Goal: Task Accomplishment & Management: Complete application form

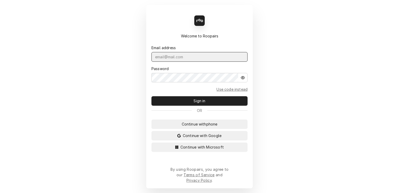
type input "shanskipper@gmail.com"
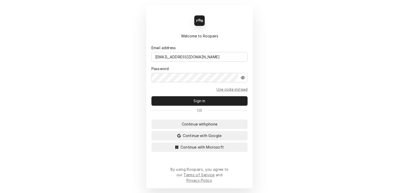
click at [240, 117] on div "Back Enter code Welcome to Roopairs Email address shanskipper@gmail.com Passwor…" at bounding box center [199, 96] width 107 height 183
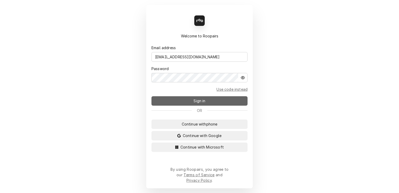
click at [233, 103] on button "Sign in" at bounding box center [200, 100] width 96 height 9
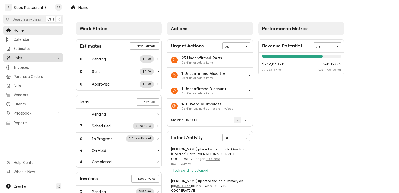
click at [18, 55] on span "Jobs" at bounding box center [33, 57] width 39 height 5
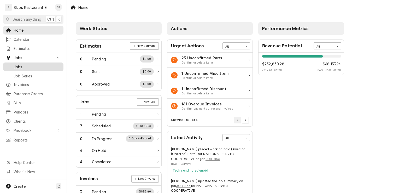
click at [16, 65] on span "Jobs" at bounding box center [37, 66] width 47 height 5
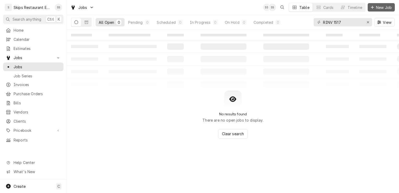
drag, startPoint x: 382, startPoint y: 6, endPoint x: 378, endPoint y: 5, distance: 4.3
click at [382, 6] on span "New Job" at bounding box center [384, 7] width 18 height 5
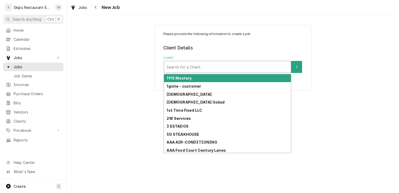
click at [209, 68] on div "Client" at bounding box center [228, 66] width 122 height 9
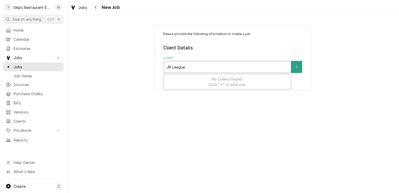
click at [171, 66] on input "JR League" at bounding box center [177, 67] width 20 height 8
click at [168, 67] on input "League" at bounding box center [174, 67] width 15 height 8
type input "Junior League"
click at [197, 66] on div "Client" at bounding box center [228, 66] width 122 height 9
click at [298, 67] on icon "Create New Client" at bounding box center [296, 67] width 3 height 3
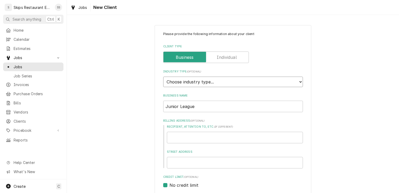
click at [195, 81] on select "Choose industry type... Residential Commercial Industrial Government" at bounding box center [233, 82] width 140 height 10
select select "2"
click at [163, 77] on select "Choose industry type... Residential Commercial Industrial Government" at bounding box center [233, 82] width 140 height 10
click at [195, 106] on input "Junior League" at bounding box center [233, 107] width 140 height 12
type textarea "x"
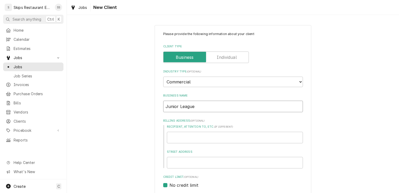
type input "Junior League"
type textarea "x"
type input "Junior League O"
type textarea "x"
type input "Junior League Of"
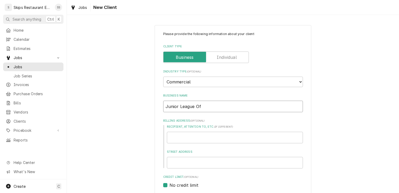
type textarea "x"
type input "Junior League Of V"
type textarea "x"
type input "Junior League Of Vi"
type textarea "x"
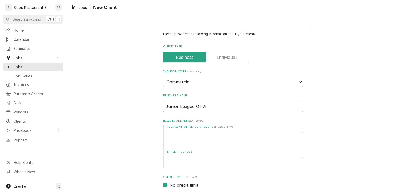
type input "Junior League Of Vic"
type textarea "x"
type input "Junior League Of Vict"
type textarea "x"
type input "Junior League Of Victo"
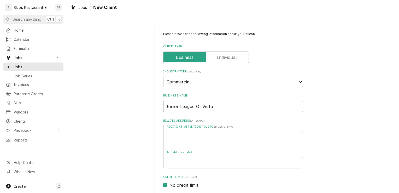
type textarea "x"
type input "Junior League Of Victor"
type textarea "x"
type input "Junior League Of Victori"
type textarea "x"
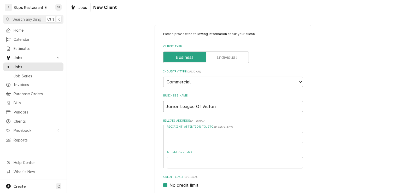
type input "Junior League Of Victoria"
type textarea "x"
type input "Junior League O Victoria"
type textarea "x"
type input "Junior League Victoria"
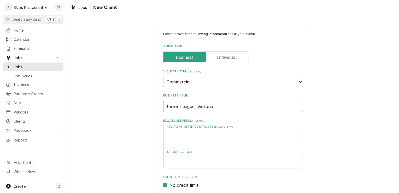
type textarea "x"
type input "Junior League o Victoria"
type textarea "x"
type input "Junior League of Victoria"
click at [217, 106] on input "Junior League of Victoria" at bounding box center [233, 107] width 140 height 12
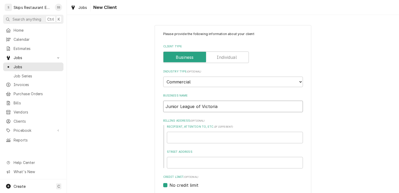
type textarea "x"
type input "Junior League of Victoria"
type textarea "x"
type input "Junior League of Victoria I"
type textarea "x"
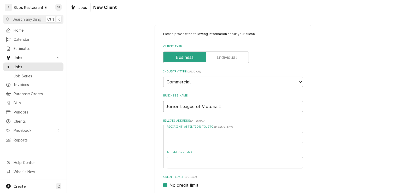
type input "Junior League of Victoria In"
type textarea "x"
type input "Junior League of Victoria Inc"
type textarea "x"
type input "Junior League of Victoria Inc."
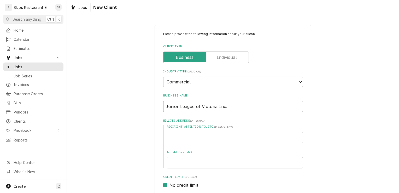
type textarea "x"
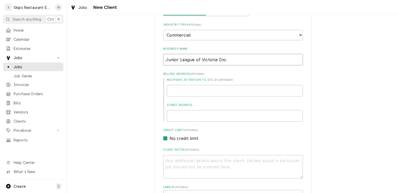
scroll to position [54, 0]
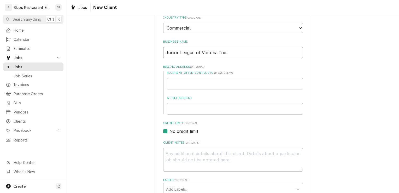
type input "Junior League of Victoria Inc."
click at [174, 109] on input "Street Address" at bounding box center [235, 109] width 136 height 12
type textarea "x"
type input "2"
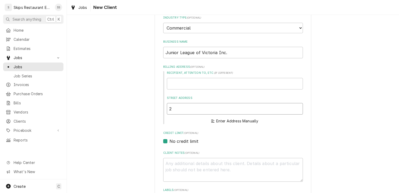
type textarea "x"
type input "20"
type textarea "x"
type input "202"
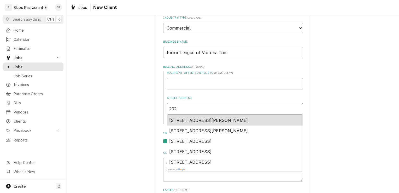
type textarea "x"
type input "202"
type textarea "x"
type input "202 N"
type textarea "x"
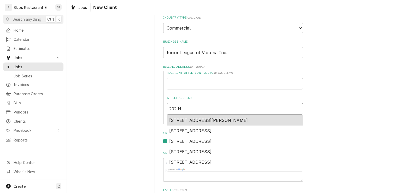
type input "202 N"
type textarea "x"
type input "202 N M"
type textarea "x"
type input "202 N Ma"
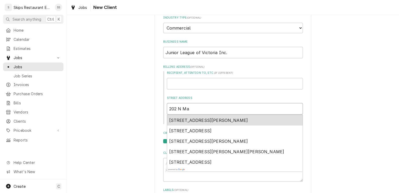
type textarea "x"
type input "202 N Mai"
type textarea "x"
type input "202 N Main"
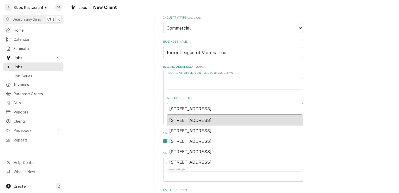
type textarea "x"
type input "202 N Main"
type textarea "x"
type input "202 N Main S"
type textarea "x"
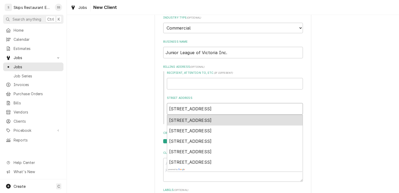
type input "202 N Main St"
click at [207, 118] on span "202 North Main Street, Victoria, TX, USA" at bounding box center [190, 120] width 43 height 5
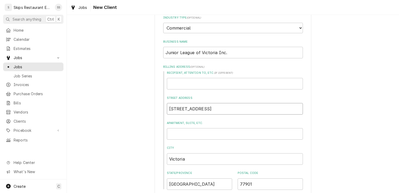
type textarea "x"
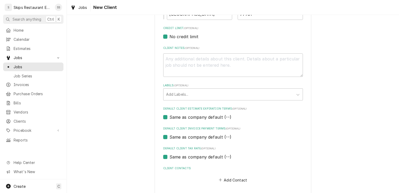
scroll to position [246, 0]
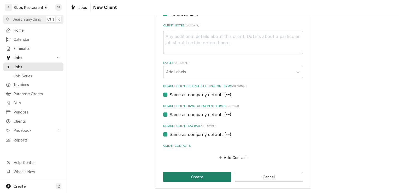
type input "202 N Main St"
click at [195, 176] on button "Create" at bounding box center [197, 177] width 68 height 10
type textarea "x"
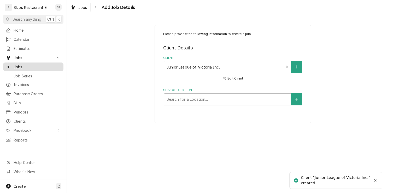
click at [21, 64] on span "Jobs" at bounding box center [37, 66] width 47 height 5
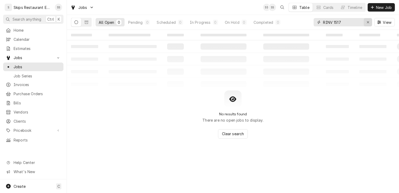
click at [369, 23] on icon "Erase input" at bounding box center [368, 22] width 2 height 2
type input "All Auto"
click at [85, 22] on icon "Dynamic Content Wrapper" at bounding box center [87, 22] width 4 height 4
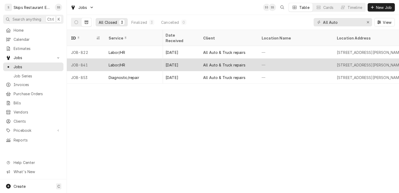
scroll to position [0, 185]
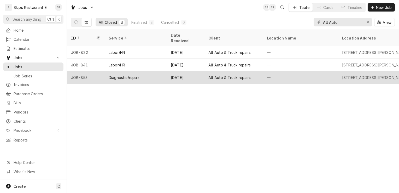
click at [229, 75] on div "All Auto & Truck repairs" at bounding box center [230, 77] width 42 height 5
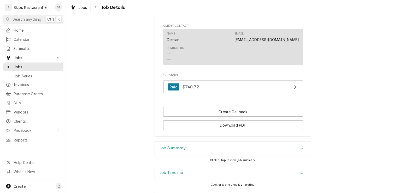
scroll to position [364, 0]
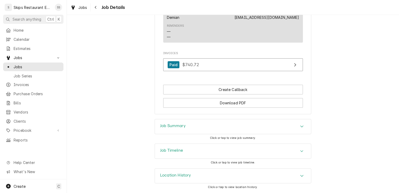
click at [300, 127] on icon "Accordion Header" at bounding box center [302, 126] width 4 height 4
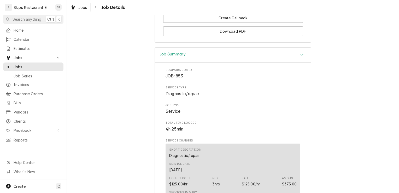
scroll to position [0, 0]
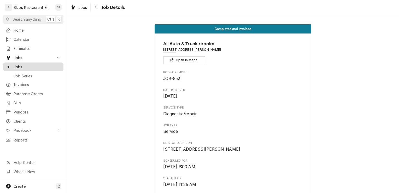
click at [24, 62] on link "Jobs" at bounding box center [33, 66] width 60 height 9
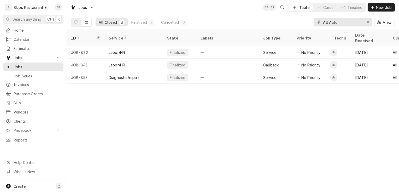
click at [83, 22] on button "Dynamic Content Wrapper" at bounding box center [87, 22] width 10 height 8
click at [77, 21] on icon "Dynamic Content Wrapper" at bounding box center [77, 22] width 4 height 4
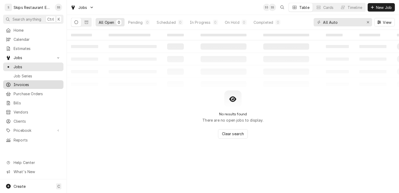
click at [21, 82] on span "Invoices" at bounding box center [37, 84] width 47 height 5
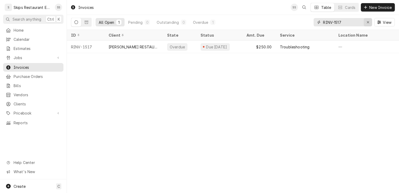
click at [368, 22] on icon "Erase input" at bounding box center [368, 22] width 3 height 4
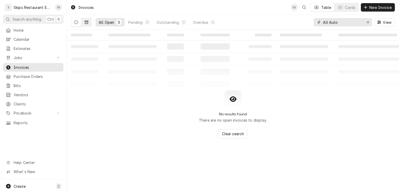
type input "All Auto"
click at [88, 21] on icon "Dynamic Content Wrapper" at bounding box center [87, 22] width 4 height 3
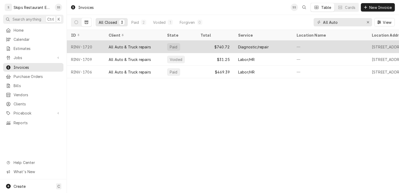
click at [198, 45] on div "$740.72" at bounding box center [216, 47] width 38 height 13
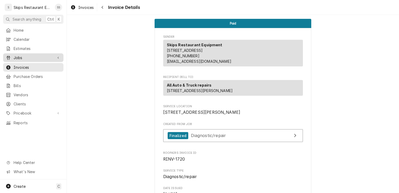
click at [23, 55] on span "Jobs" at bounding box center [33, 57] width 39 height 5
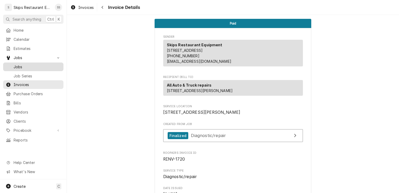
click at [17, 66] on span "Jobs" at bounding box center [37, 66] width 47 height 5
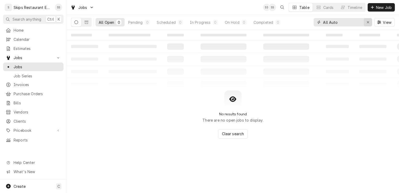
click at [368, 21] on icon "Erase input" at bounding box center [368, 22] width 3 height 4
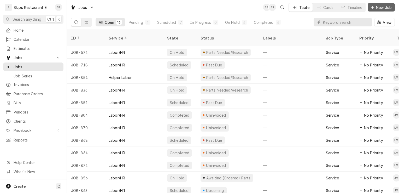
click at [382, 9] on span "New Job" at bounding box center [384, 7] width 18 height 5
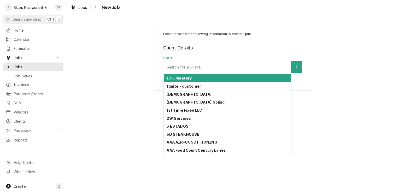
click at [198, 66] on div "Client" at bounding box center [228, 66] width 122 height 9
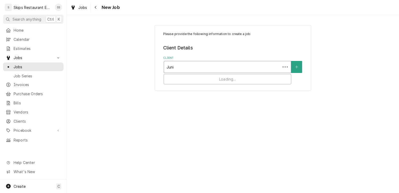
type input "Junio"
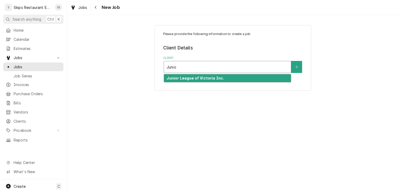
click at [200, 79] on strong "Junior League of Victoria Inc." at bounding box center [196, 78] width 58 height 4
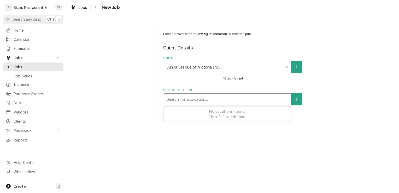
click at [196, 97] on div "Service Location" at bounding box center [228, 99] width 122 height 9
click at [296, 98] on icon "Create New Location" at bounding box center [296, 100] width 3 height 4
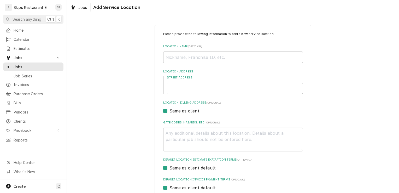
drag, startPoint x: 185, startPoint y: 89, endPoint x: 177, endPoint y: 89, distance: 7.3
click at [184, 89] on input "Street Address" at bounding box center [235, 89] width 136 height 12
type input "2"
type textarea "x"
type input "20"
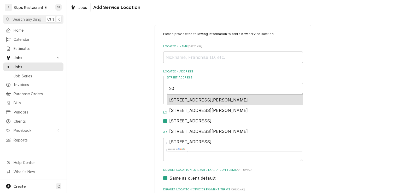
type textarea "x"
type input "202"
type textarea "x"
type input "202"
type textarea "x"
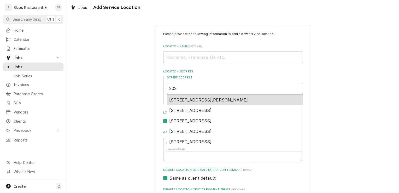
type input "202 M"
type textarea "x"
type input "202 Ma"
type textarea "x"
type input "202 Mai"
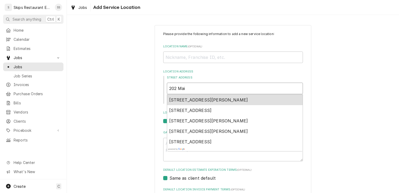
type textarea "x"
type input "202 Main"
click at [182, 102] on span "202 North Main Street, Victoria, TX, USA" at bounding box center [190, 99] width 43 height 5
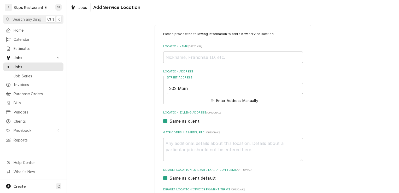
type textarea "x"
type input "202 N Main St"
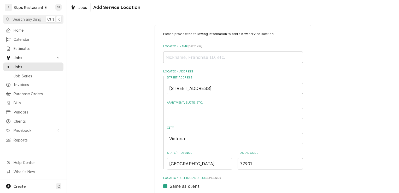
type textarea "x"
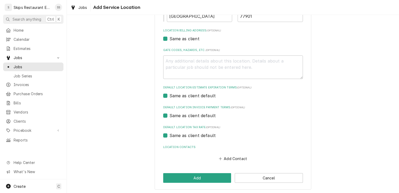
scroll to position [148, 0]
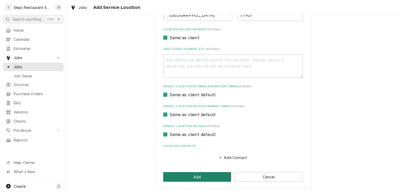
type input "202 N Main St"
click at [169, 178] on button "Add" at bounding box center [197, 177] width 68 height 10
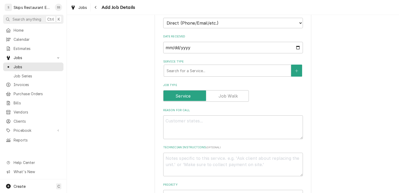
scroll to position [125, 0]
click at [182, 72] on div "Service Type" at bounding box center [228, 70] width 122 height 9
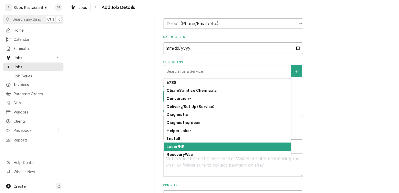
click at [169, 148] on strong "Labor/HR" at bounding box center [176, 146] width 18 height 4
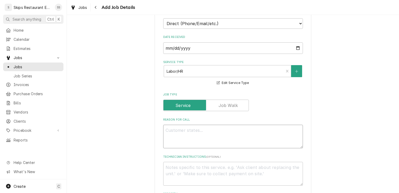
click at [175, 134] on textarea "Reason For Call" at bounding box center [233, 137] width 140 height 24
type textarea "x"
type textarea "@"
type textarea "x"
type textarea "@"
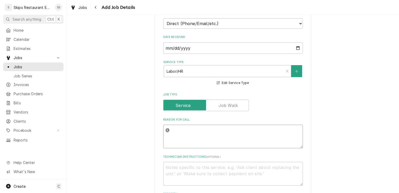
type textarea "x"
type textarea "@ do"
type textarea "x"
type textarea "@ dor"
type textarea "x"
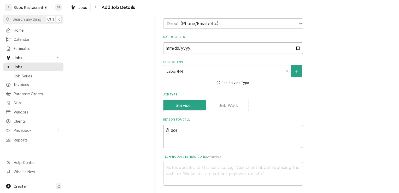
type textarea "@ dorr"
type textarea "x"
type textarea "@ dorro"
type textarea "x"
type textarea "@ dorro"
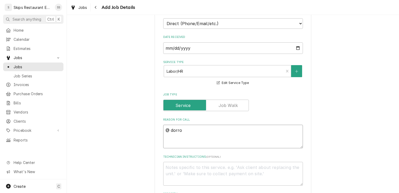
type textarea "x"
type textarea "@ dorro g"
type textarea "x"
type textarea "@ dorro gl"
type textarea "x"
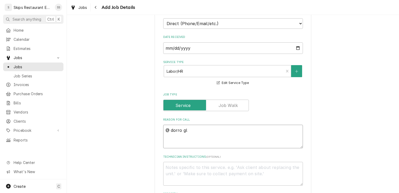
type textarea "@ dorro gla"
type textarea "x"
type textarea "@ dorro glas"
type textarea "x"
type textarea "@ dorro glass"
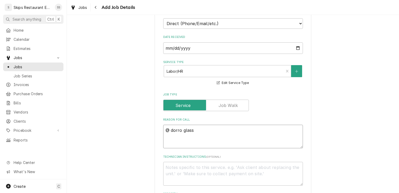
type textarea "x"
type textarea "@ dorro glass"
type textarea "x"
type textarea "@ dorro glass r"
type textarea "x"
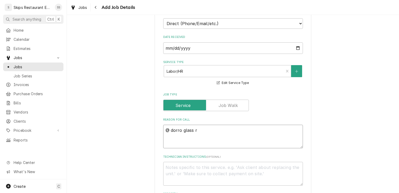
type textarea "@ dorro glass re"
type textarea "x"
type textarea "@ dorro glass ref"
type textarea "x"
type textarea "@ dorro glass refi"
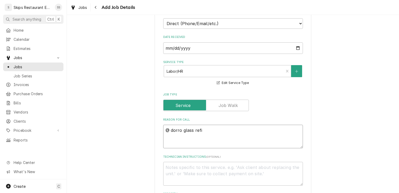
type textarea "x"
type textarea "@ dorro glass refig"
type textarea "x"
type textarea "@ dorro glass refige"
type textarea "x"
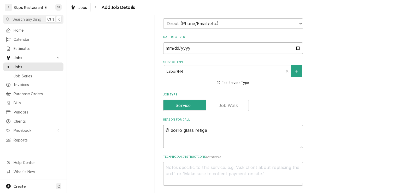
type textarea "@ dorro glass refiger"
type textarea "x"
type textarea "@ dorro glass refigera"
type textarea "x"
type textarea "@ dorro glass refigerat"
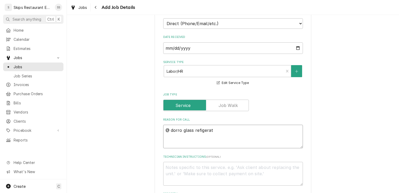
type textarea "x"
type textarea "@ dorro glass refigerato"
type textarea "x"
type textarea "@ dorro glass refigerator"
type textarea "x"
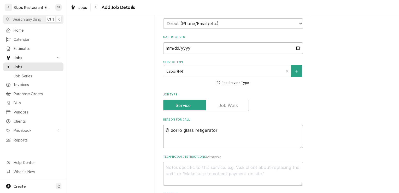
type textarea "@ dorro glass refigerator"
type textarea "x"
type textarea "@ dorro glass refigerator i"
type textarea "x"
type textarea "@ dorro glass refigerator is"
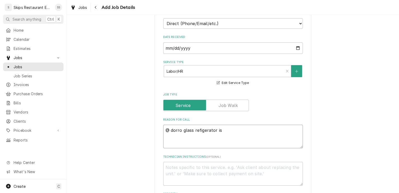
type textarea "x"
type textarea "@ dorro glass refigerator isn"
type textarea "x"
type textarea "@ dorro glass refigerator isn'"
type textarea "x"
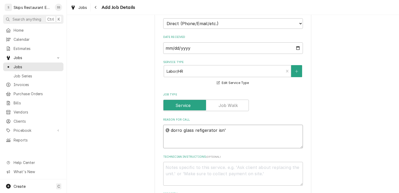
type textarea "@ dorro glass refigerator isn't"
type textarea "x"
type textarea "@ dorro glass refigerator isn't"
type textarea "x"
type textarea "@ dorro glass refigerator isn't w"
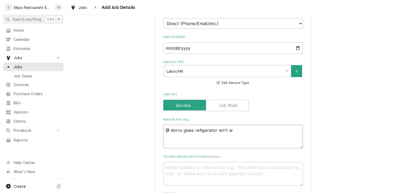
type textarea "x"
type textarea "@ dorro glass refigerator isn't wo"
type textarea "x"
type textarea "@ dorro glass refigerator isn't wor"
type textarea "x"
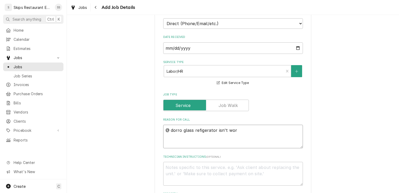
type textarea "@ dorro glass refigerator isn't work"
type textarea "x"
type textarea "@ dorro glass refigerator isn't worki"
type textarea "x"
type textarea "@ dorro glass refigerator isn't workin"
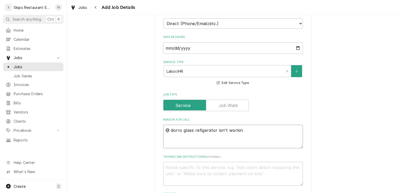
type textarea "x"
type textarea "@ dorro glass refigerator isn't working"
type textarea "x"
type textarea "@ dorro glass refigerator isn't working."
type textarea "x"
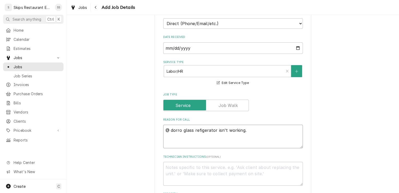
type textarea "@ dorro glass refigerator isn't working."
type textarea "x"
type textarea "@ dorro glass refigerator isn't working. W"
type textarea "x"
type textarea "@ dorro glass refigerator isn't working. Wa"
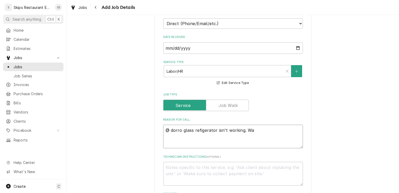
type textarea "x"
type textarea "@ dorro glass refigerator isn't working. Was"
type textarea "x"
type textarea "@ dorro glass refigerator isn't working. Was"
type textarea "x"
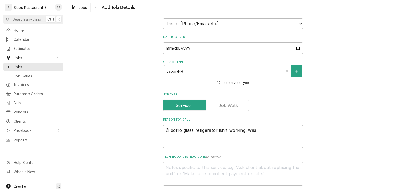
type textarea "@ dorro glass refigerator isn't working. Was l"
type textarea "x"
type textarea "@ dorro glass refigerator isn't working. Was le"
type textarea "x"
type textarea "@ dorro glass refigerator isn't working. Was lea"
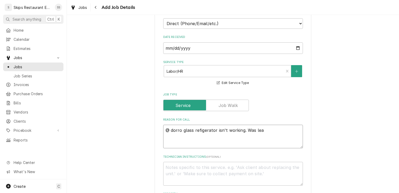
type textarea "x"
type textarea "@ dorro glass refigerator isn't working. Was leak"
type textarea "x"
type textarea "@ dorro glass refigerator isn't working. Was leaki"
type textarea "x"
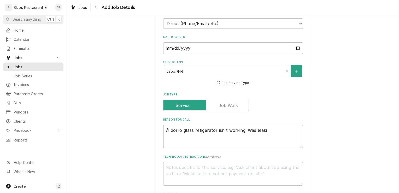
type textarea "@ dorro glass refigerator isn't working. Was leakin"
type textarea "x"
type textarea "@ dorro glass refigerator isn't working. Was leaking"
type textarea "x"
type textarea "@ dorro glass refigerator isn't working. Was leaking"
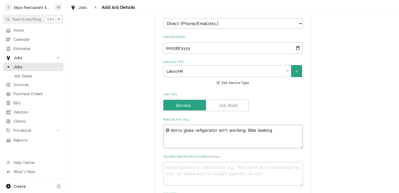
type textarea "x"
type textarea "@ dorro glass refigerator isn't working. Was leaking f"
type textarea "x"
type textarea "@ dorro glass refigerator isn't working. Was leaking fro"
type textarea "x"
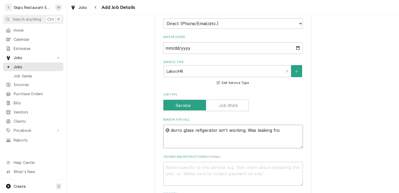
type textarea "@ dorro glass refigerator isn't working. Was leaking from"
type textarea "x"
type textarea "@ dorro glass refigerator isn't working. Was leaking from"
type textarea "x"
type textarea "@ dorro glass refigerator isn't working. Was leaking from u"
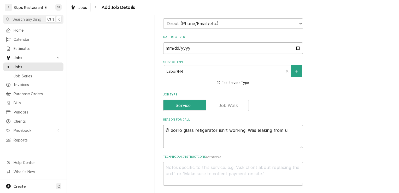
type textarea "x"
type textarea "@ dorro glass refigerator isn't working. Was leaking from un"
type textarea "x"
type textarea "@ dorro glass refigerator isn't working. Was leaking from und"
type textarea "x"
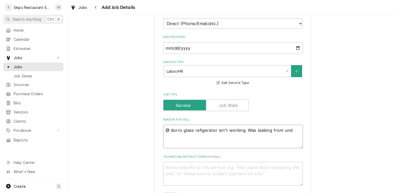
type textarea "@ dorro glass refigerator isn't working. Was leaking from unde"
type textarea "x"
type textarea "@ dorro glass refigerator isn't working. Was leaking from under"
type textarea "x"
type textarea "@ dorro glass refigerator isn't working. Was leaking from undern"
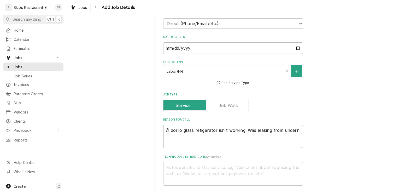
type textarea "x"
type textarea "@ dorro glass refigerator isn't working. Was leaking from underne"
type textarea "x"
type textarea "@ dorro glass refigerator isn't working. Was leaking from undernea"
type textarea "x"
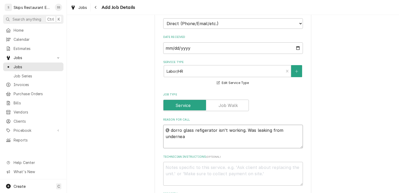
type textarea "@ dorro glass refigerator isn't working. Was leaking from underneat"
type textarea "x"
type textarea "@ dorro glass refigerator isn't working. Was leaking from underneath"
type textarea "x"
type textarea "@ dorro glass refigerator isn't working. Was leaking from underneath."
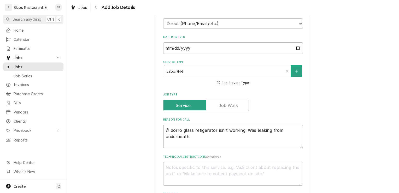
type textarea "x"
type textarea "@ dorro glass refigerator isn't working. Was leaking from underneath."
type textarea "x"
type textarea "@ dorro glass refigerator isn't working. Was leaking from underneath. T"
type textarea "x"
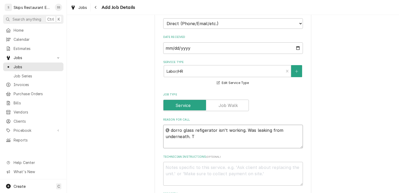
type textarea "@ dorro glass refigerator isn't working. Was leaking from underneath. Th"
type textarea "x"
type textarea "@ dorro glass refigerator isn't working. Was leaking from underneath. The"
type textarea "x"
type textarea "@ dorro glass refigerator isn't working. Was leaking from underneath. They"
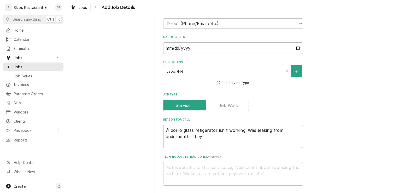
type textarea "x"
type textarea "@ dorro glass refigerator isn't working. Was leaking from underneath. They"
type textarea "x"
type textarea "@ dorro glass refigerator isn't working. Was leaking from underneath. They n"
type textarea "x"
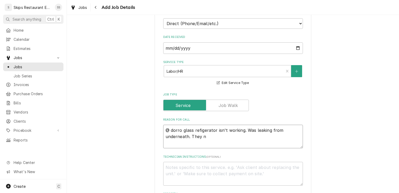
type textarea "@ dorro glass refigerator isn't working. Was leaking from underneath. They ne"
type textarea "x"
type textarea "@ dorro glass refigerator isn't working. Was leaking from underneath. They nev"
type textarea "x"
type textarea "@ dorro glass refigerator isn't working. Was leaking from underneath. They neve"
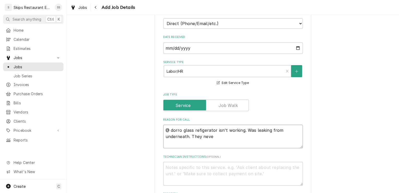
type textarea "x"
type textarea "@ dorro glass refigerator isn't working. Was leaking from underneath. They never"
type textarea "x"
type textarea "@ dorro glass refigerator isn't working. Was leaking from underneath. They neve…"
type textarea "x"
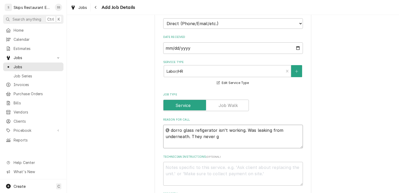
type textarea "@ dorro glass refigerator isn't working. Was leaking from underneath. They neve…"
type textarea "x"
type textarea "@ dorro glass refigerator isn't working. Was leaking from underneath. They neve…"
type textarea "x"
type textarea "@ dorro glass refigerator isn't working. Was leaking from underneath. They neve…"
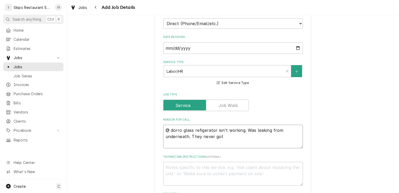
type textarea "x"
type textarea "@ dorro glass refigerator isn't working. Was leaking from underneath. They neve…"
type textarea "x"
type textarea "@ dorro glass refigerator isn't working. Was leaking from underneath. They neve…"
type textarea "x"
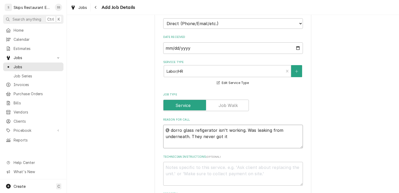
type textarea "@ dorro glass refigerator isn't working. Was leaking from underneath. They neve…"
type textarea "x"
type textarea "@ dorro glass refigerator isn't working. Was leaking from underneath. They neve…"
type textarea "x"
type textarea "@ dorro glass refigerator isn't working. Was leaking from underneath. They neve…"
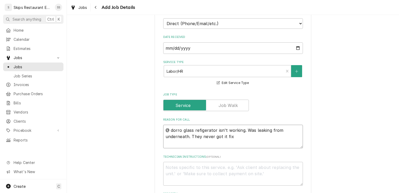
type textarea "x"
type textarea "@ dorro glass refigerator isn't working. Was leaking from underneath. They neve…"
type textarea "x"
type textarea "@ dorro glass refigerator isn't working. Was leaking from underneath. They neve…"
type textarea "x"
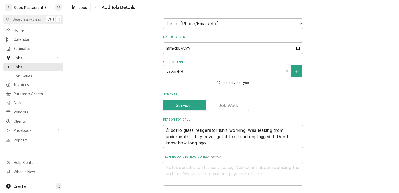
drag, startPoint x: 177, startPoint y: 131, endPoint x: 182, endPoint y: 132, distance: 4.7
click at [182, 132] on textarea "@ dorro glass refigerator isn't working. Was leaking from underneath. They neve…" at bounding box center [233, 137] width 140 height 24
click at [167, 129] on textarea "@ door glass refrigerator isn't working. Was leaking from underneath. They neve…" at bounding box center [233, 137] width 140 height 24
click at [203, 132] on textarea "2 door glass refrigerator isn't working. Was leaking from underneath. They neve…" at bounding box center [233, 137] width 140 height 24
click at [191, 143] on textarea "2 door glass refrigerator isn't working. Was leaking from underneath. They neve…" at bounding box center [233, 137] width 140 height 24
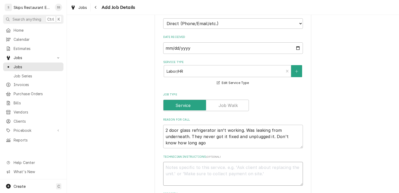
click at [168, 167] on textarea "Technician Instructions ( optional )" at bounding box center [233, 174] width 140 height 24
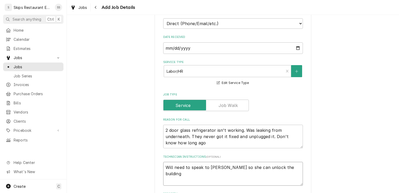
drag, startPoint x: 207, startPoint y: 167, endPoint x: 188, endPoint y: 169, distance: 18.9
click at [188, 169] on textarea "Will need to speak to Tammy Murphy so she can unlock the building" at bounding box center [233, 174] width 140 height 24
click at [228, 169] on textarea "Will need to call Tammy Murphy so she can unlock the building" at bounding box center [233, 174] width 140 height 24
click at [189, 174] on textarea "Will need to call Tammy Murphy before going so she can unlock the building" at bounding box center [233, 174] width 140 height 24
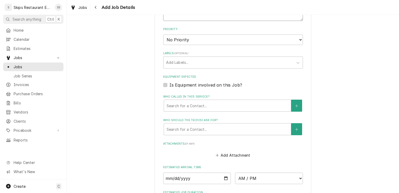
scroll to position [293, 0]
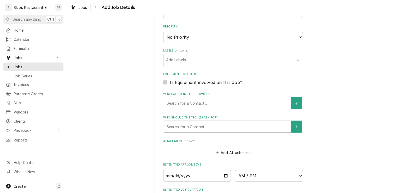
click at [170, 83] on label "Is Equipment involved on this Job?" at bounding box center [206, 82] width 73 height 6
click at [170, 83] on input "Equipment Expected" at bounding box center [240, 85] width 140 height 12
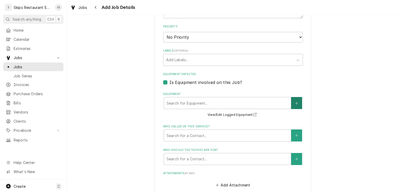
click at [295, 102] on icon "Create New Equipment" at bounding box center [296, 103] width 3 height 4
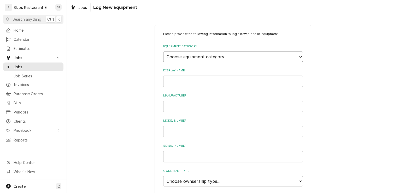
click at [193, 56] on select "Choose equipment category... Cooking Equipment Fryers Ice Machines Ovens and Ra…" at bounding box center [233, 57] width 140 height 10
click at [163, 52] on select "Choose equipment category... Cooking Equipment Fryers Ice Machines Ovens and Ra…" at bounding box center [233, 57] width 140 height 10
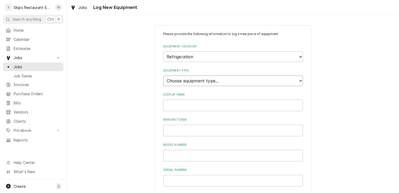
click at [187, 81] on select "Choose equipment type... Bar Refrigeration Blast Chiller Chef Base Freezer Chef…" at bounding box center [233, 81] width 140 height 10
click at [163, 76] on select "Choose equipment type... Bar Refrigeration Blast Chiller Chef Base Freezer Chef…" at bounding box center [233, 81] width 140 height 10
click at [176, 105] on input "Display Name" at bounding box center [233, 106] width 140 height 12
click at [171, 129] on input "Manufacturer" at bounding box center [233, 131] width 140 height 12
click at [168, 156] on input "Model Number" at bounding box center [233, 156] width 140 height 12
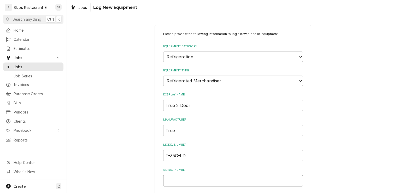
click at [176, 180] on input "Serial Number" at bounding box center [233, 181] width 140 height 12
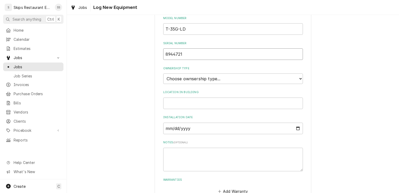
scroll to position [126, 0]
click at [224, 80] on select "Choose ownsership type... Unknown Owned Leased Rented" at bounding box center [233, 79] width 140 height 10
click at [163, 74] on select "Choose ownsership type... Unknown Owned Leased Rented" at bounding box center [233, 79] width 140 height 10
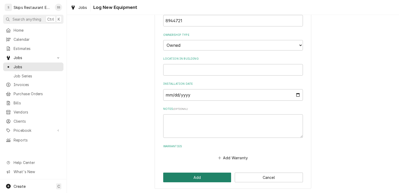
click at [174, 176] on button "Add" at bounding box center [197, 178] width 68 height 10
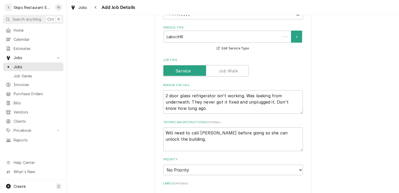
scroll to position [293, 0]
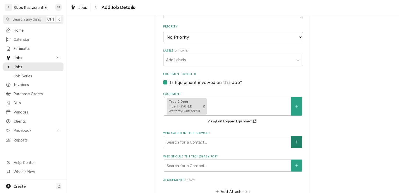
click at [297, 144] on button "Who called in this service?" at bounding box center [296, 142] width 11 height 12
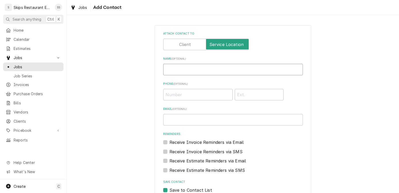
click at [180, 71] on input "Name ( optional )" at bounding box center [233, 70] width 140 height 12
click at [187, 95] on input "Phone ( optional )" at bounding box center [198, 95] width 70 height 12
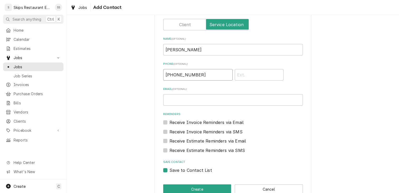
scroll to position [32, 0]
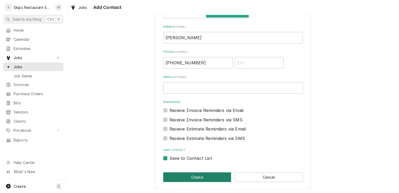
click at [221, 177] on button "Create" at bounding box center [197, 177] width 68 height 10
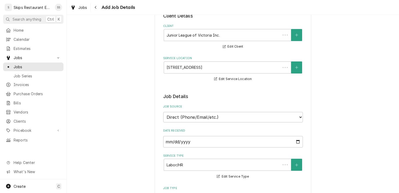
scroll to position [293, 0]
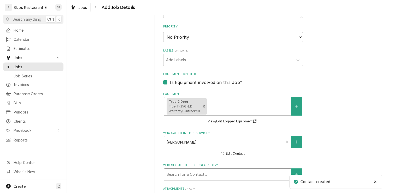
click at [208, 177] on div "Who should the tech(s) ask for?" at bounding box center [228, 174] width 122 height 9
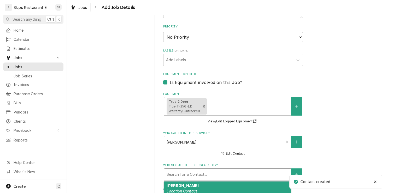
click at [188, 185] on strong "Tammy Murphy" at bounding box center [183, 185] width 32 height 4
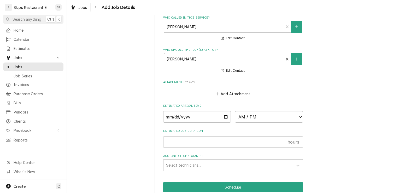
scroll to position [425, 0]
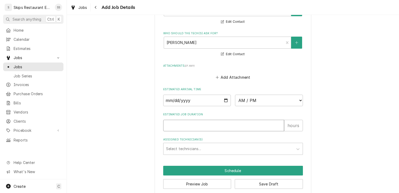
click at [177, 127] on input "Estimated Job Duration" at bounding box center [223, 126] width 121 height 12
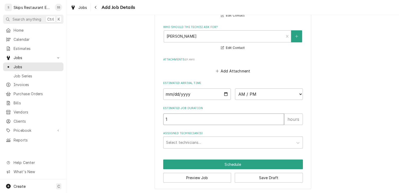
scroll to position [432, 0]
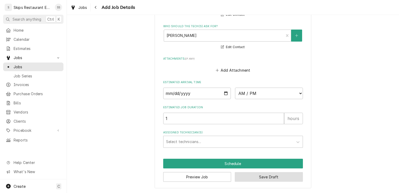
click at [259, 177] on button "Save Draft" at bounding box center [269, 177] width 68 height 10
